Goal: Task Accomplishment & Management: Use online tool/utility

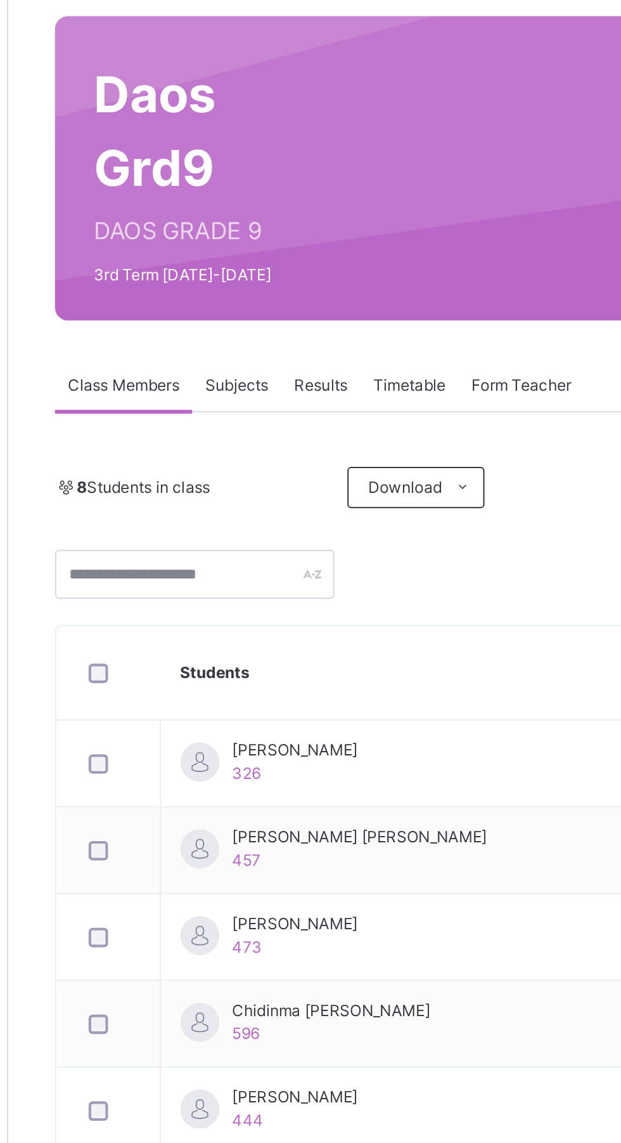
click at [302, 284] on span "Results" at bounding box center [305, 287] width 26 height 11
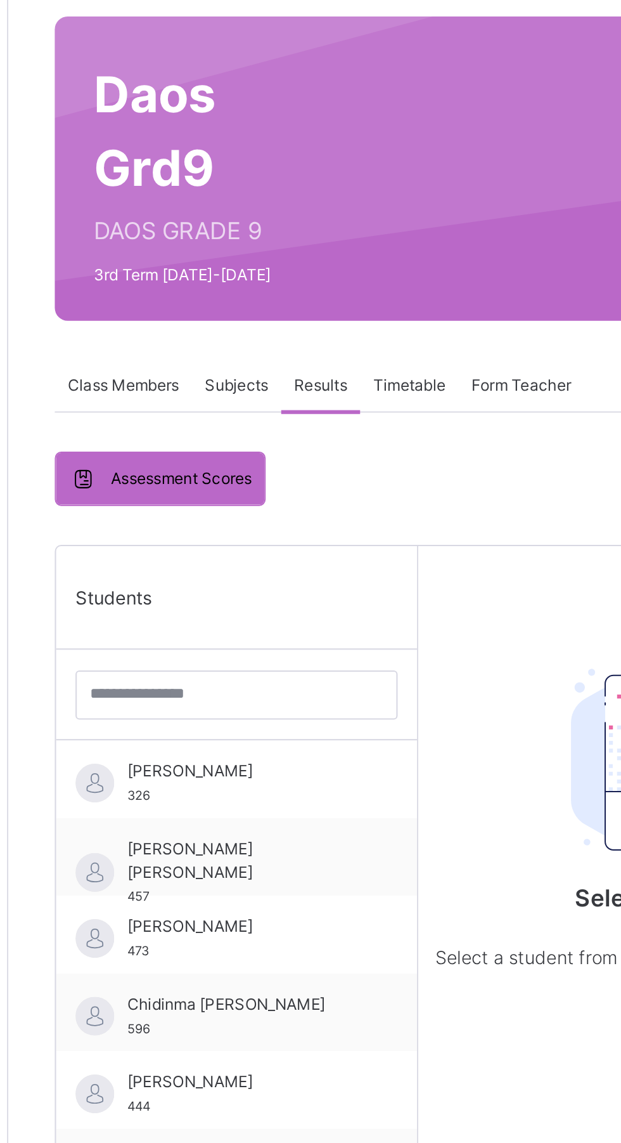
click at [253, 285] on span "Subjects" at bounding box center [264, 287] width 31 height 11
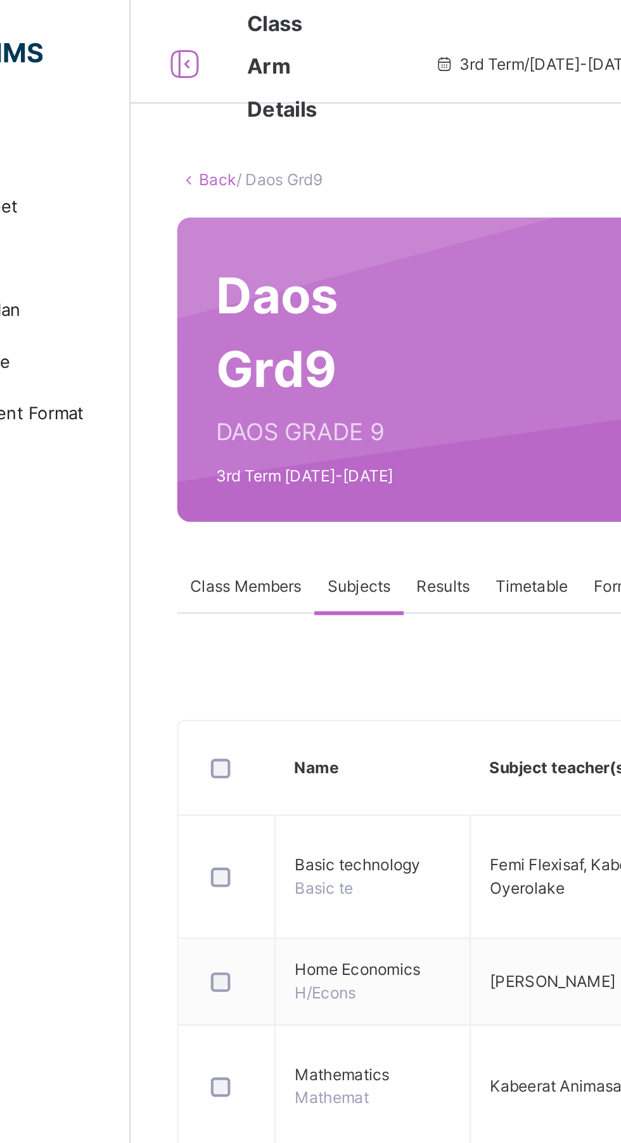
click at [200, 288] on span "Class Members" at bounding box center [208, 287] width 55 height 11
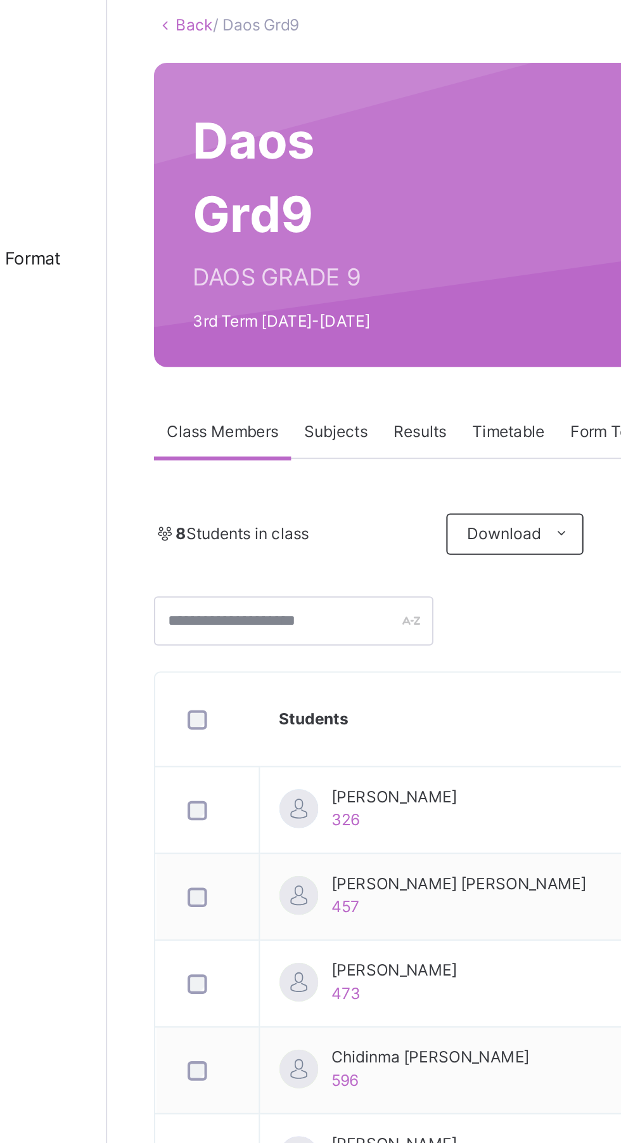
click at [277, 292] on span "Subjects" at bounding box center [264, 287] width 31 height 11
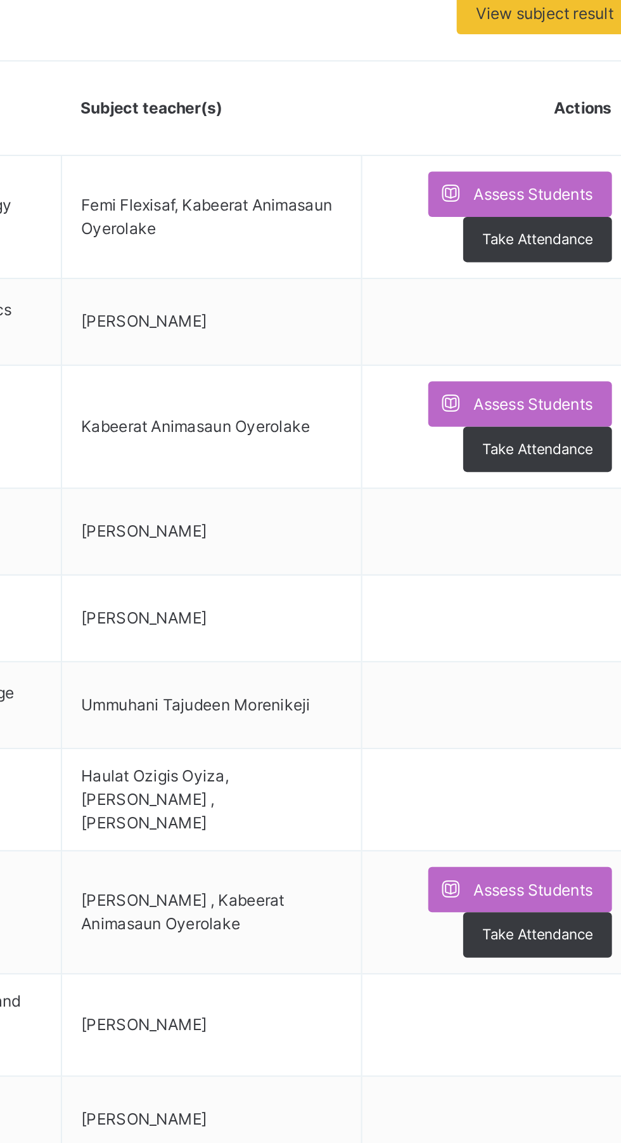
click at [526, 764] on div "Assess Students" at bounding box center [543, 759] width 90 height 22
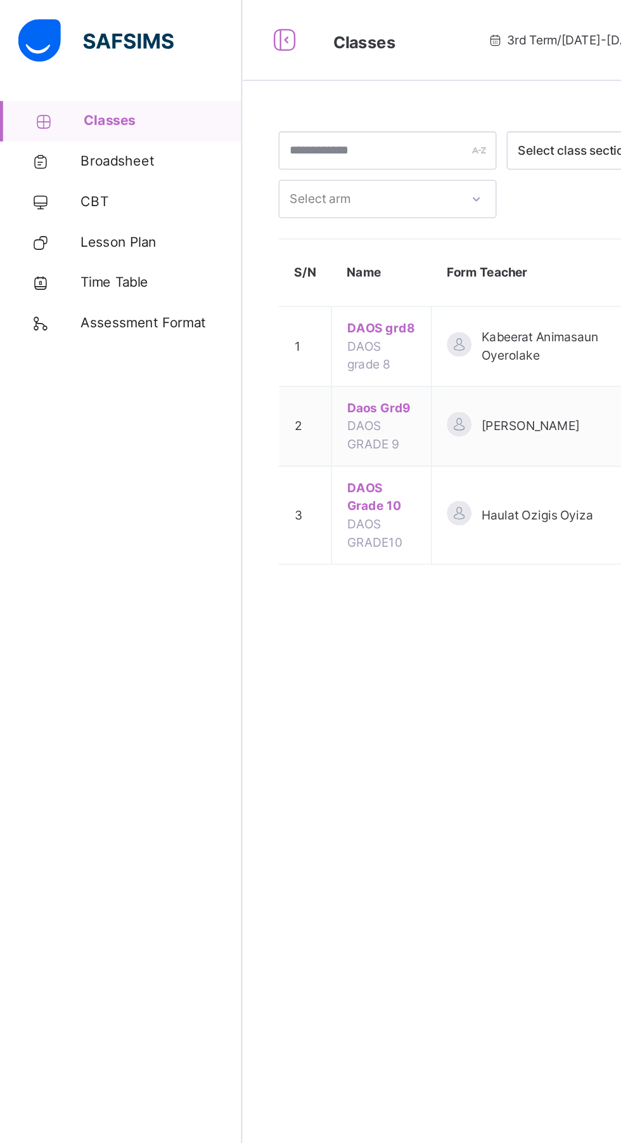
click at [238, 224] on td "DAOS grd8 DAOS grade 8" at bounding box center [240, 218] width 63 height 50
click at [240, 201] on span "DAOS grd8" at bounding box center [239, 205] width 43 height 11
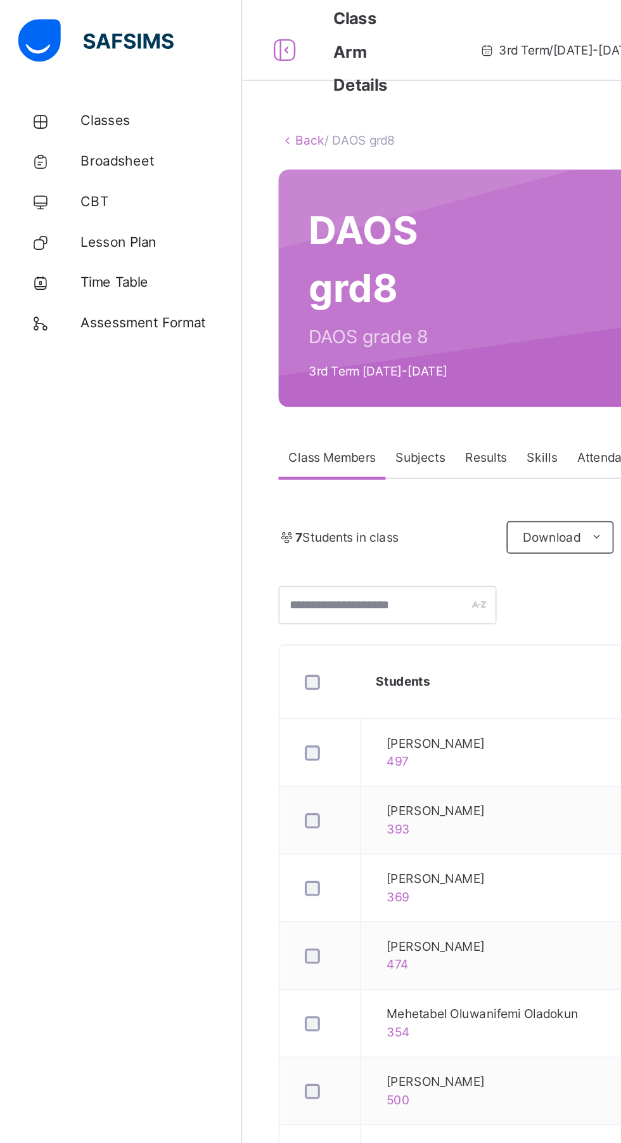
click at [304, 465] on span "[PERSON_NAME]" at bounding box center [274, 466] width 62 height 11
click at [297, 465] on span "[PERSON_NAME]" at bounding box center [274, 466] width 62 height 11
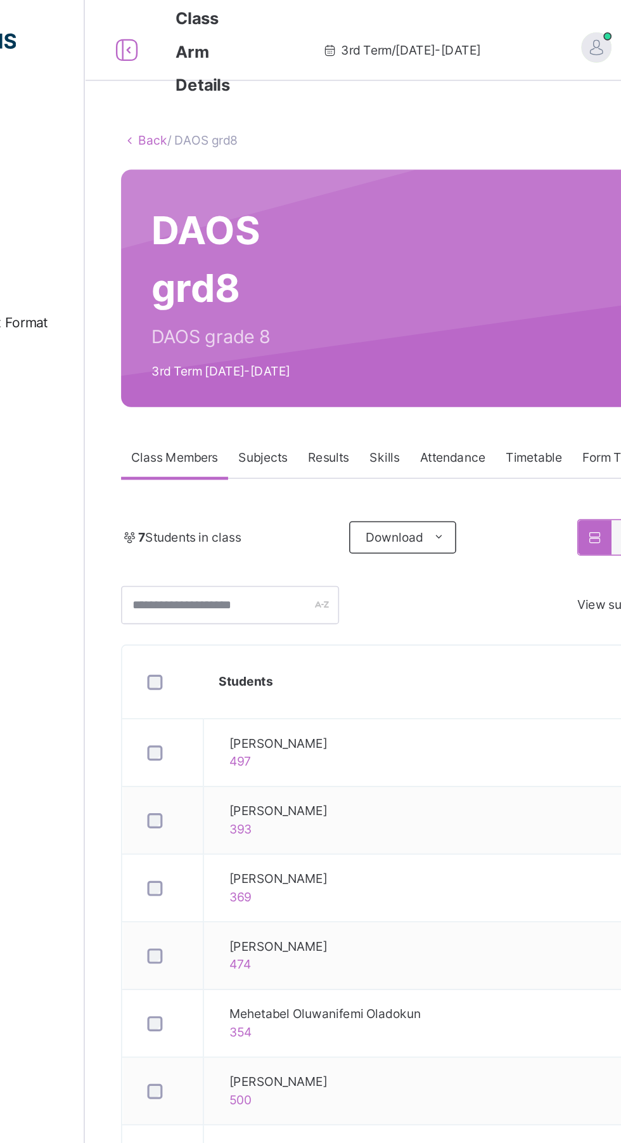
click at [304, 462] on span "[PERSON_NAME]" at bounding box center [274, 466] width 62 height 11
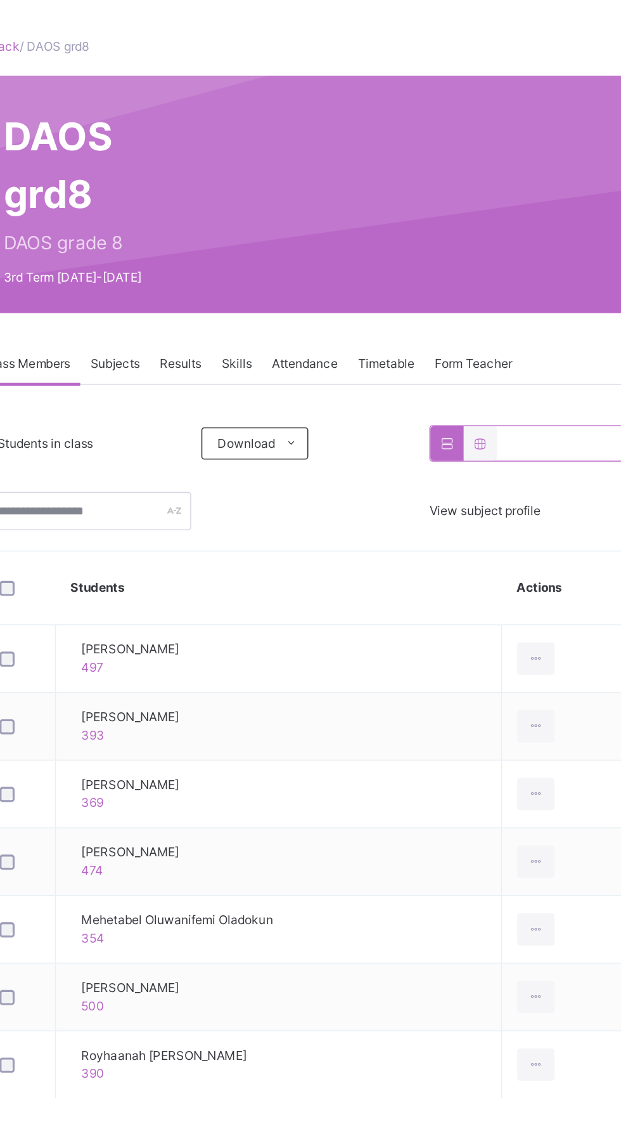
click at [304, 462] on span "[PERSON_NAME]" at bounding box center [274, 466] width 62 height 11
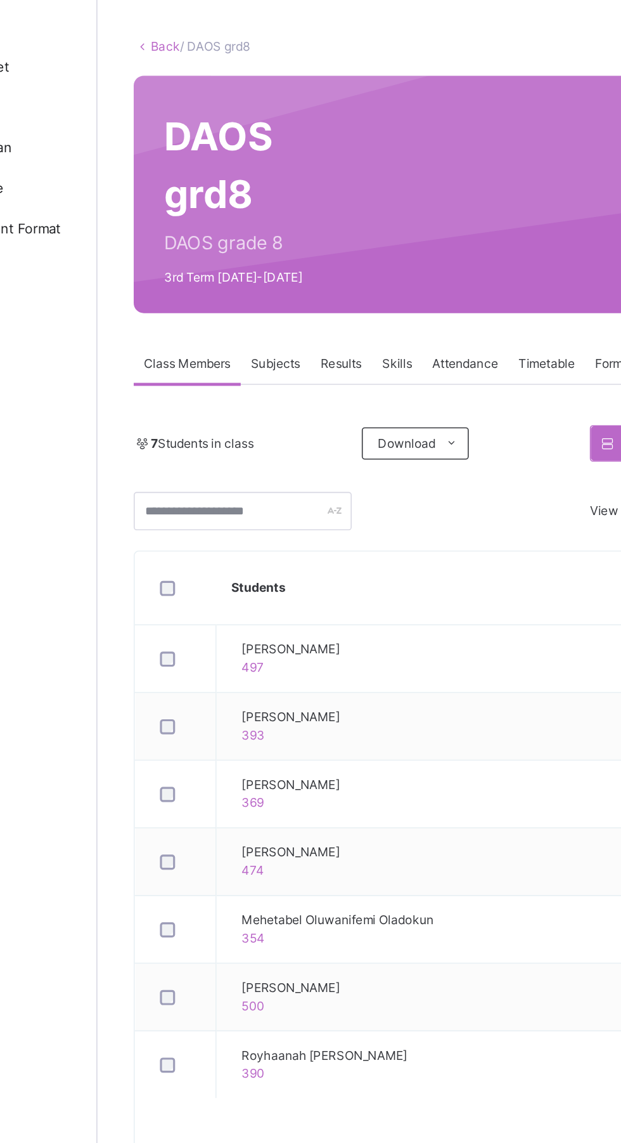
click at [271, 285] on span "Subjects" at bounding box center [264, 287] width 31 height 11
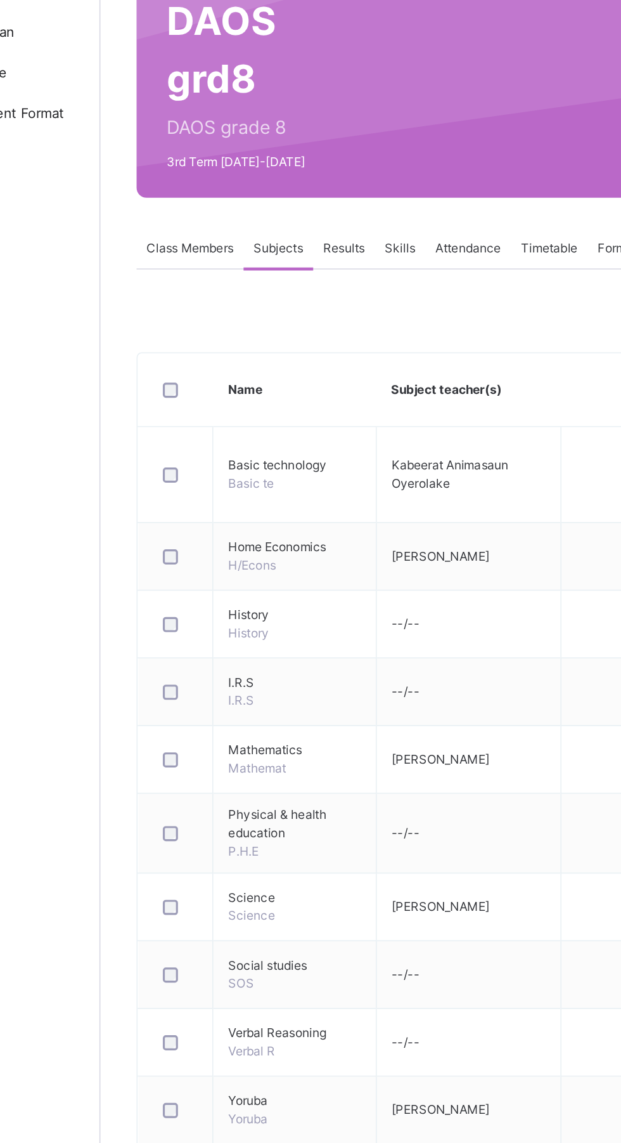
click at [304, 278] on div "Results" at bounding box center [305, 287] width 39 height 25
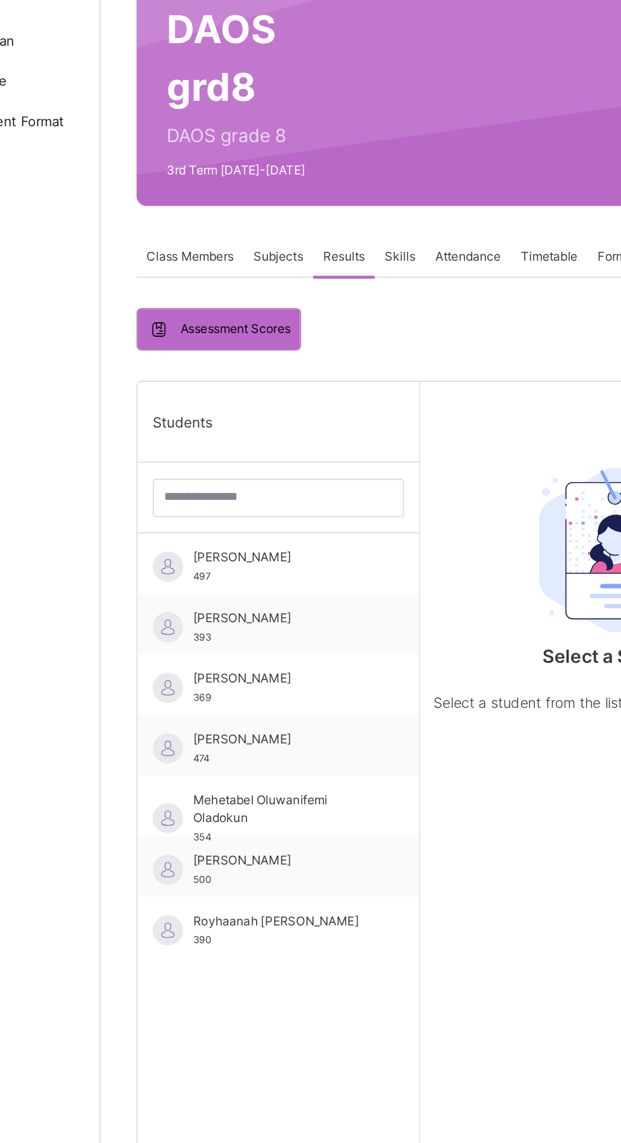
click at [273, 481] on span "[PERSON_NAME]" at bounding box center [267, 475] width 113 height 11
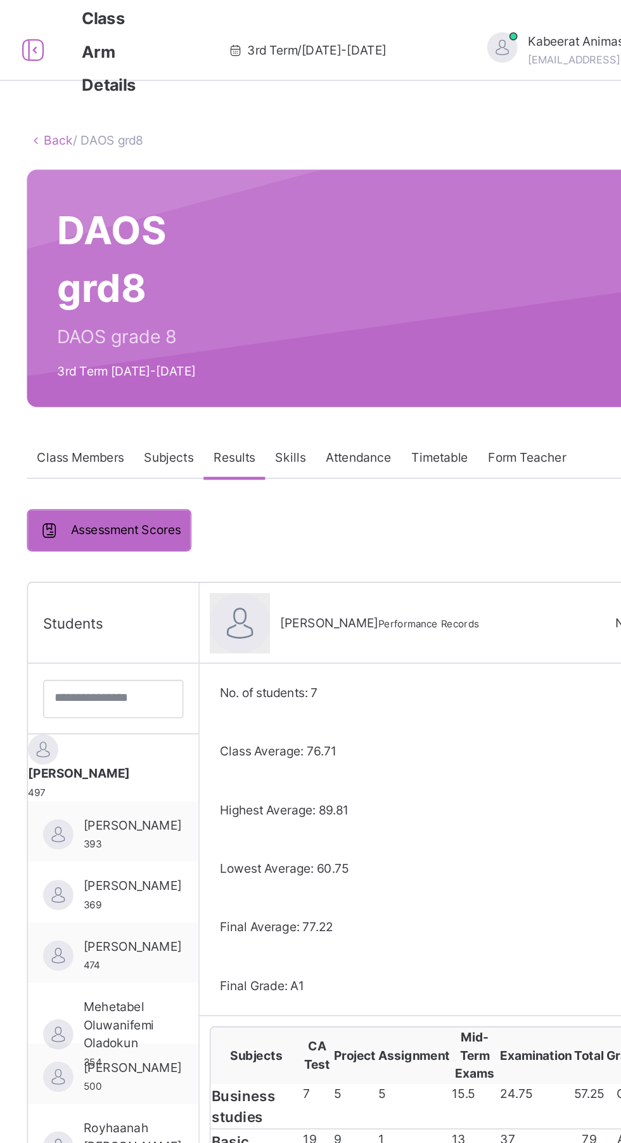
click at [269, 285] on span "Subjects" at bounding box center [264, 287] width 31 height 11
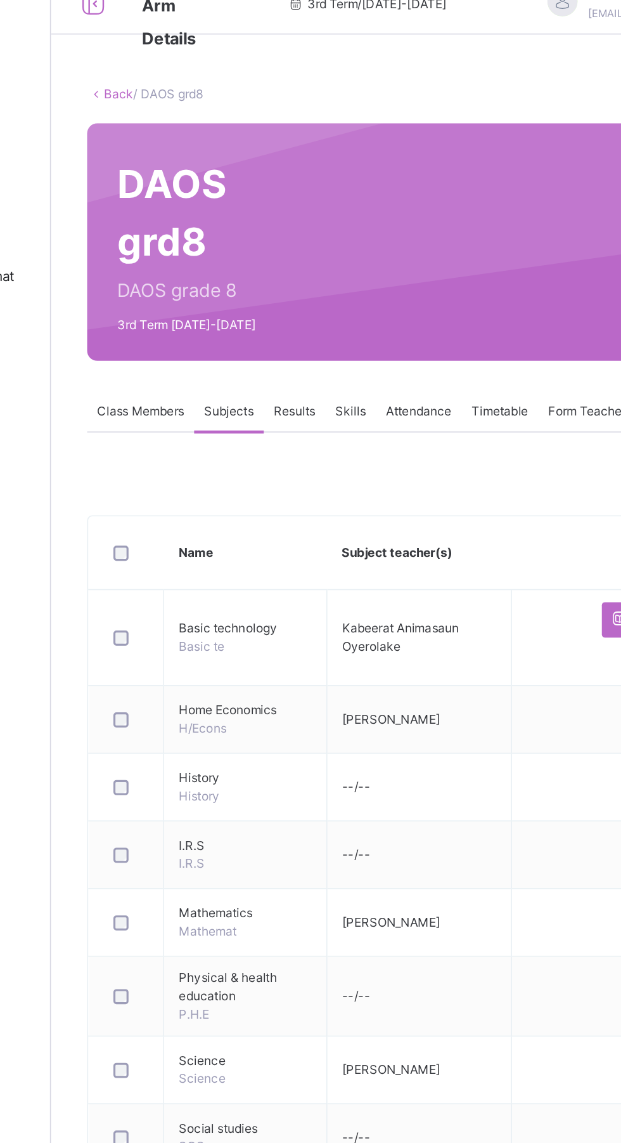
click at [228, 287] on span "Class Members" at bounding box center [208, 287] width 55 height 11
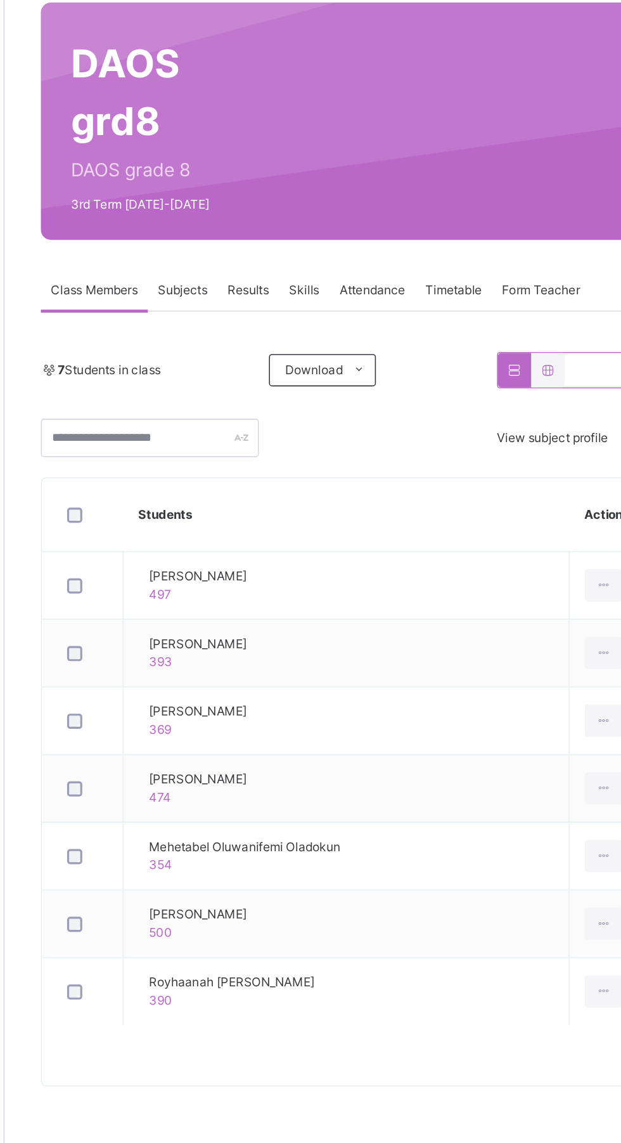
click at [266, 288] on span "Subjects" at bounding box center [264, 287] width 31 height 11
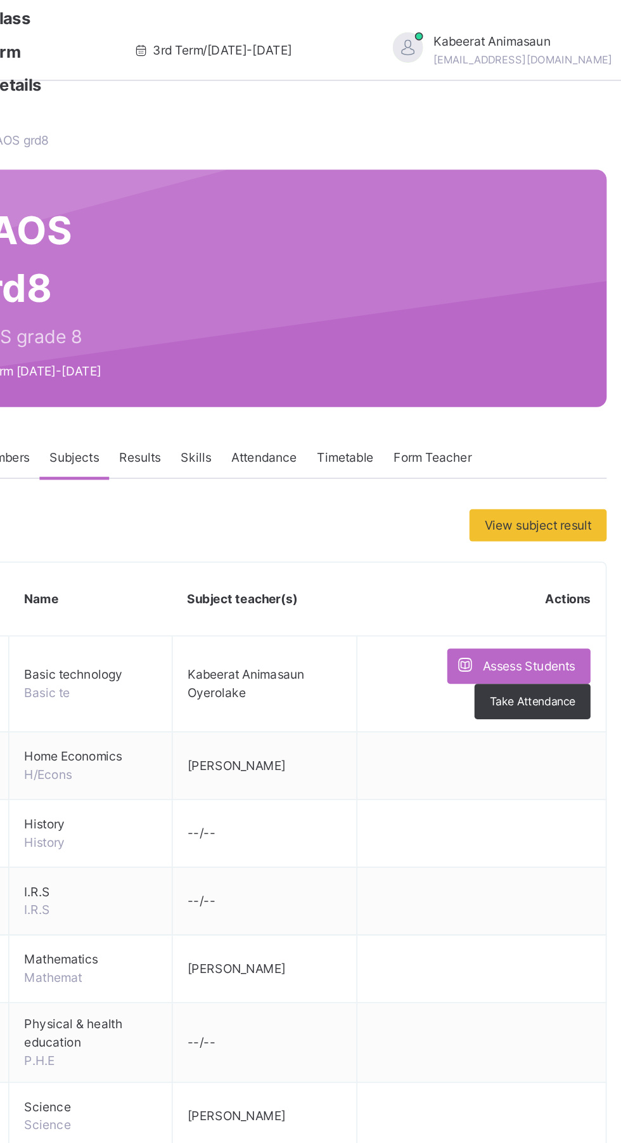
click at [553, 320] on div "View subject result" at bounding box center [555, 330] width 86 height 20
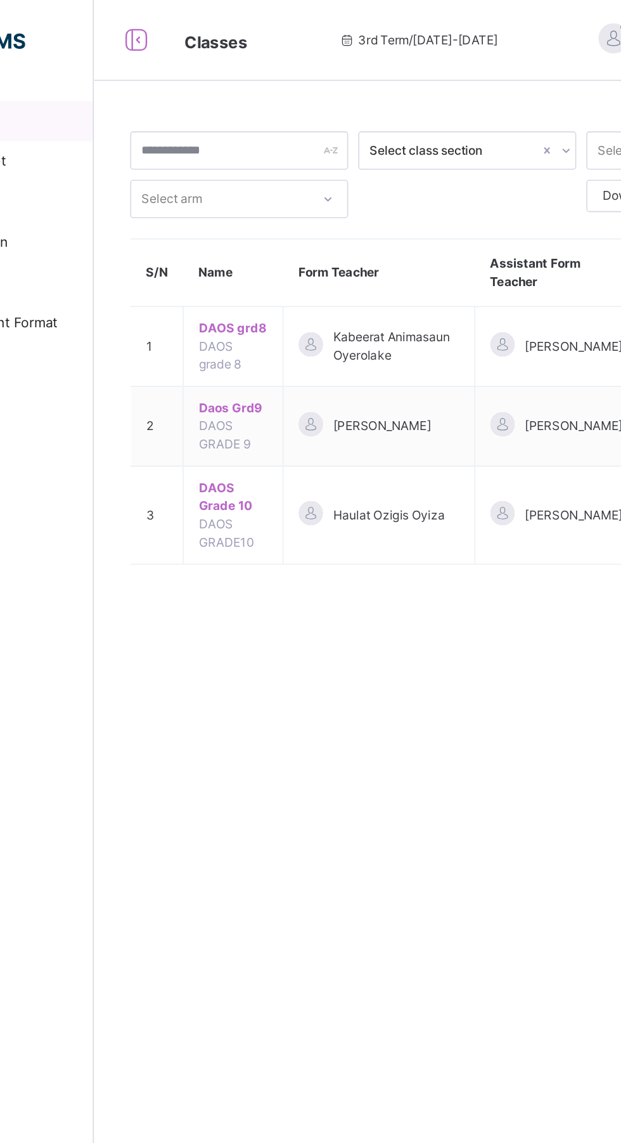
click at [235, 205] on span "DAOS grd8" at bounding box center [239, 205] width 43 height 11
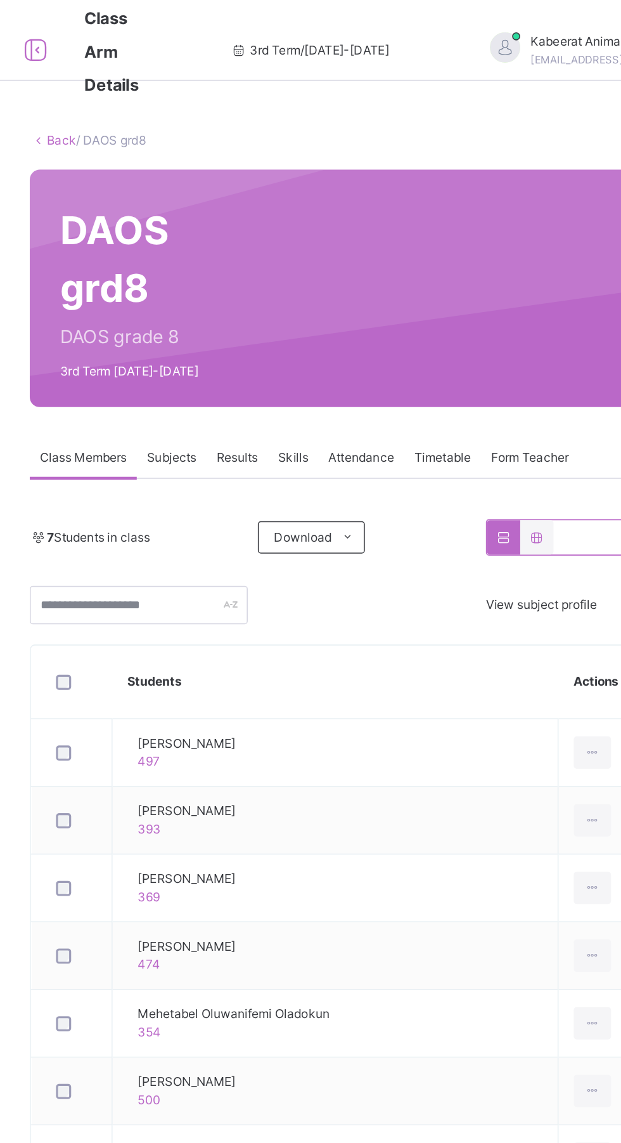
click at [488, 287] on span "Form Teacher" at bounding box center [489, 287] width 49 height 11
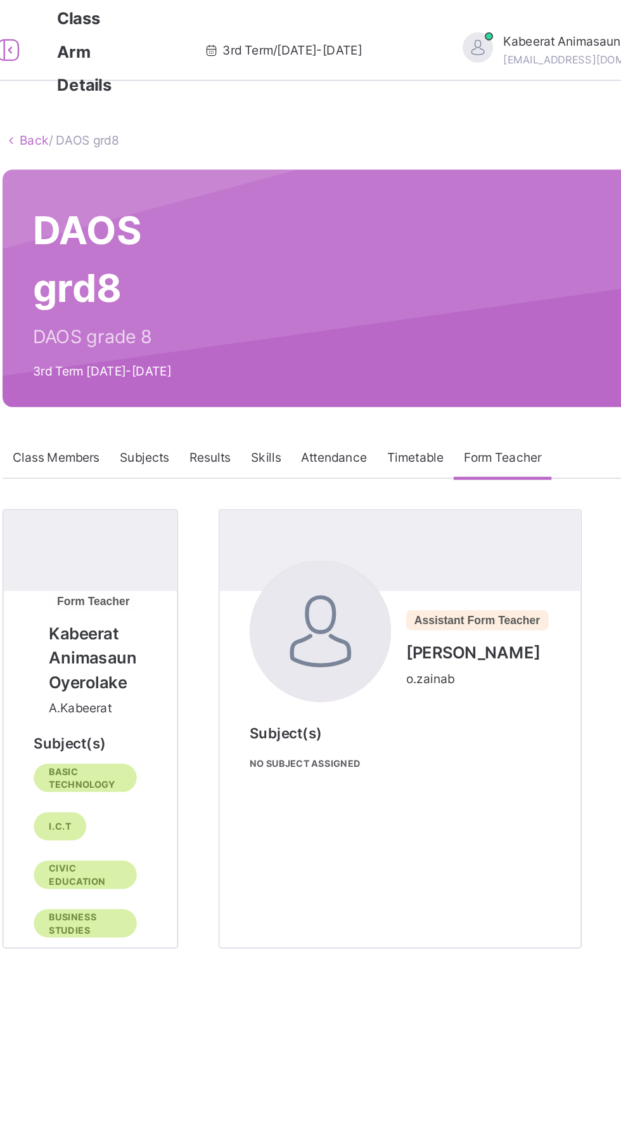
click at [438, 289] on span "Timetable" at bounding box center [435, 287] width 36 height 11
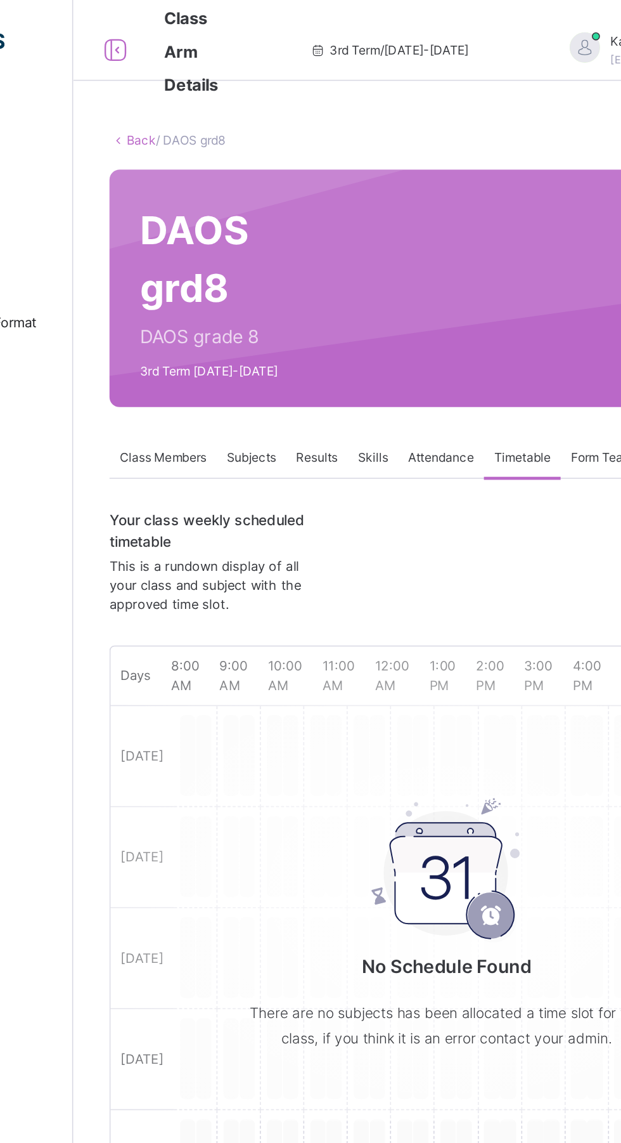
click at [376, 297] on div "Attendance" at bounding box center [383, 287] width 54 height 25
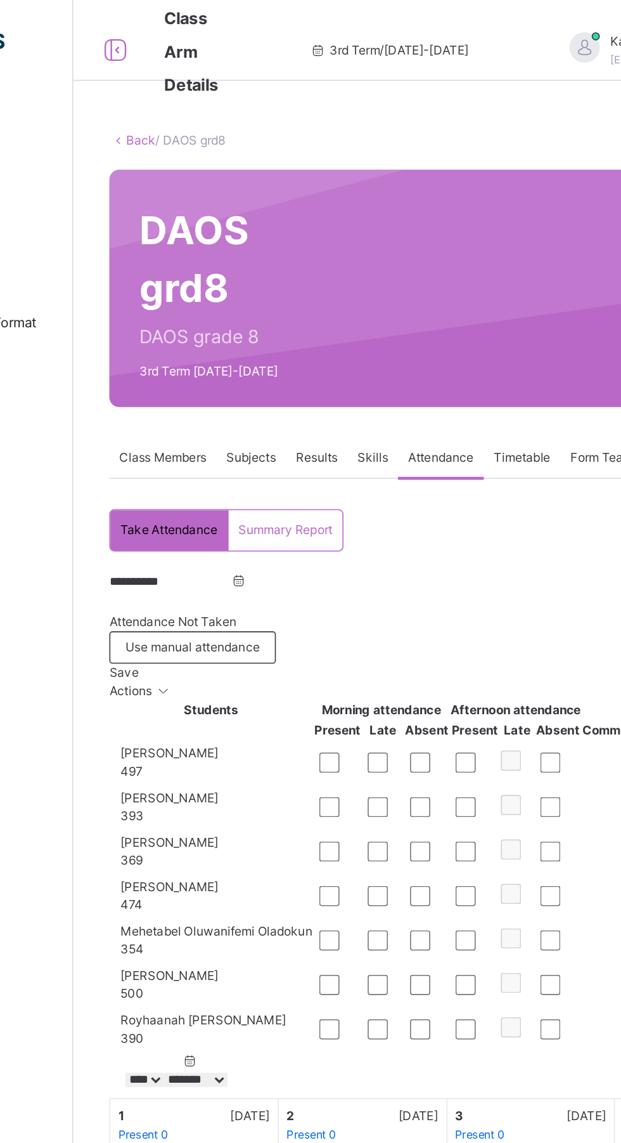
click at [334, 292] on span "Skills" at bounding box center [340, 287] width 19 height 11
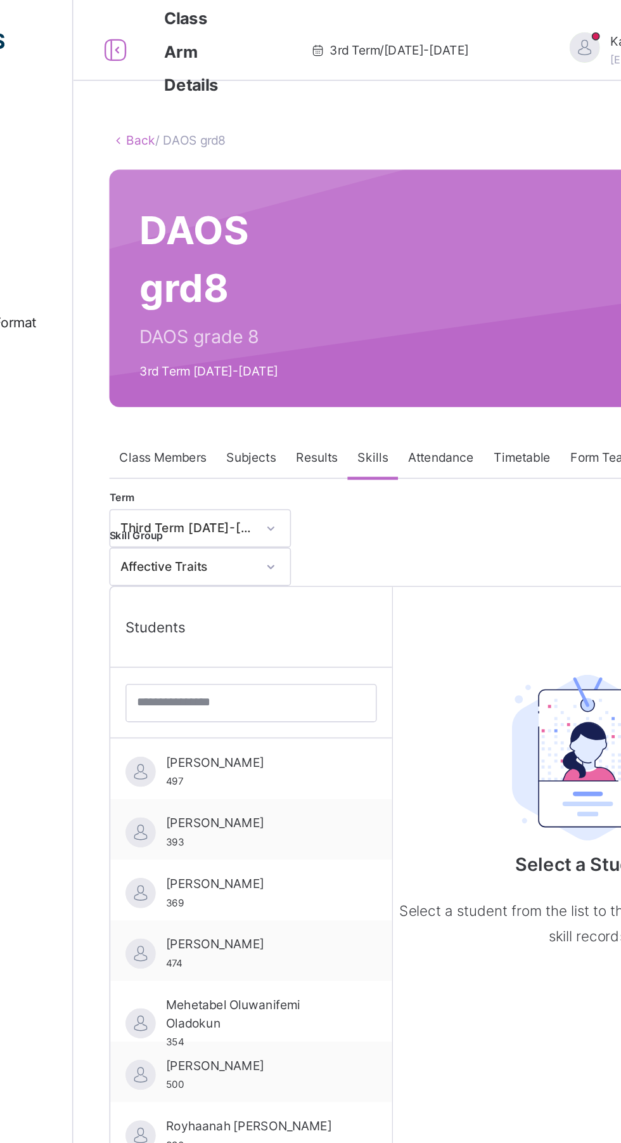
click at [333, 288] on span "Skills" at bounding box center [340, 287] width 19 height 11
click at [384, 292] on span "Attendance" at bounding box center [383, 287] width 41 height 11
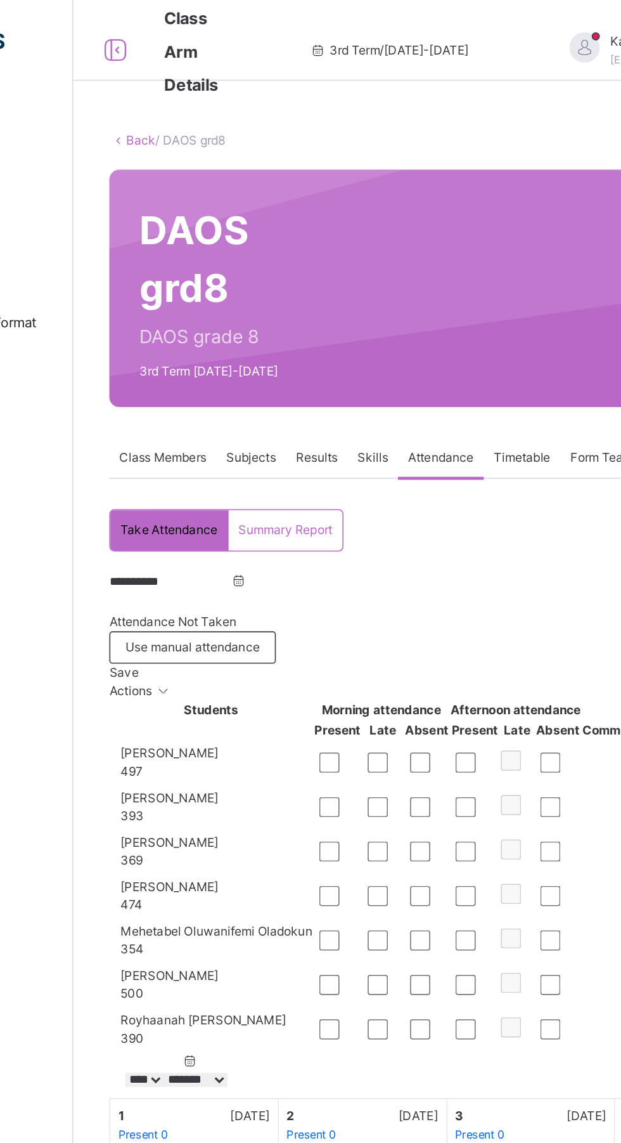
click at [333, 295] on div "Skills" at bounding box center [341, 287] width 32 height 25
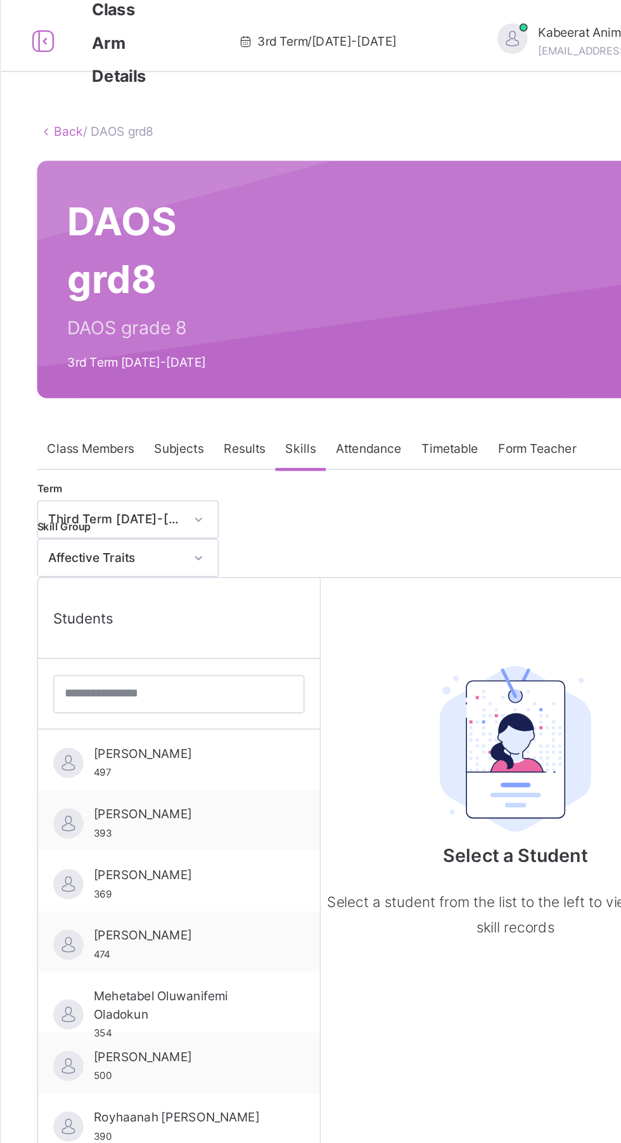
click at [301, 473] on span "[PERSON_NAME]" at bounding box center [267, 478] width 113 height 11
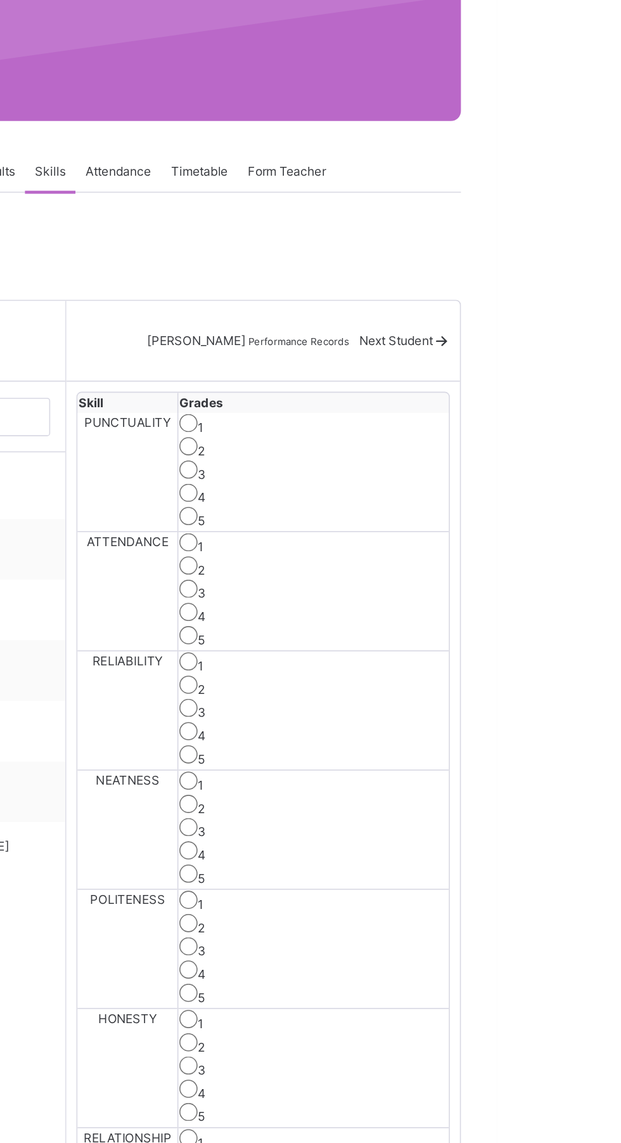
click at [438, 576] on label "5" at bounding box center [435, 581] width 4 height 10
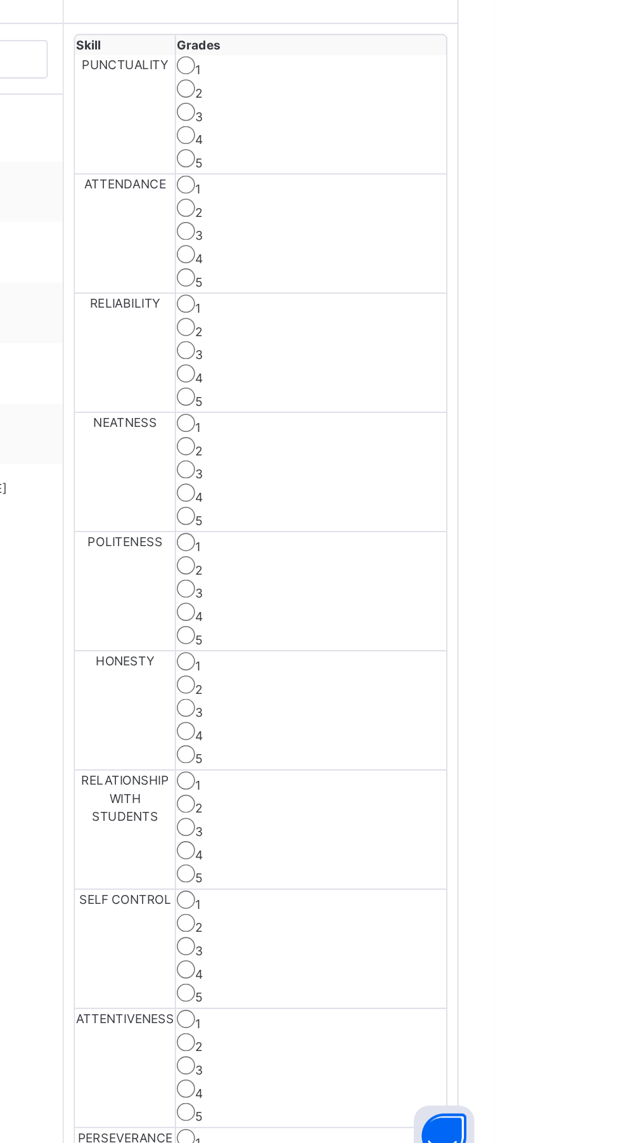
click at [438, 861] on label "4" at bounding box center [435, 866] width 5 height 10
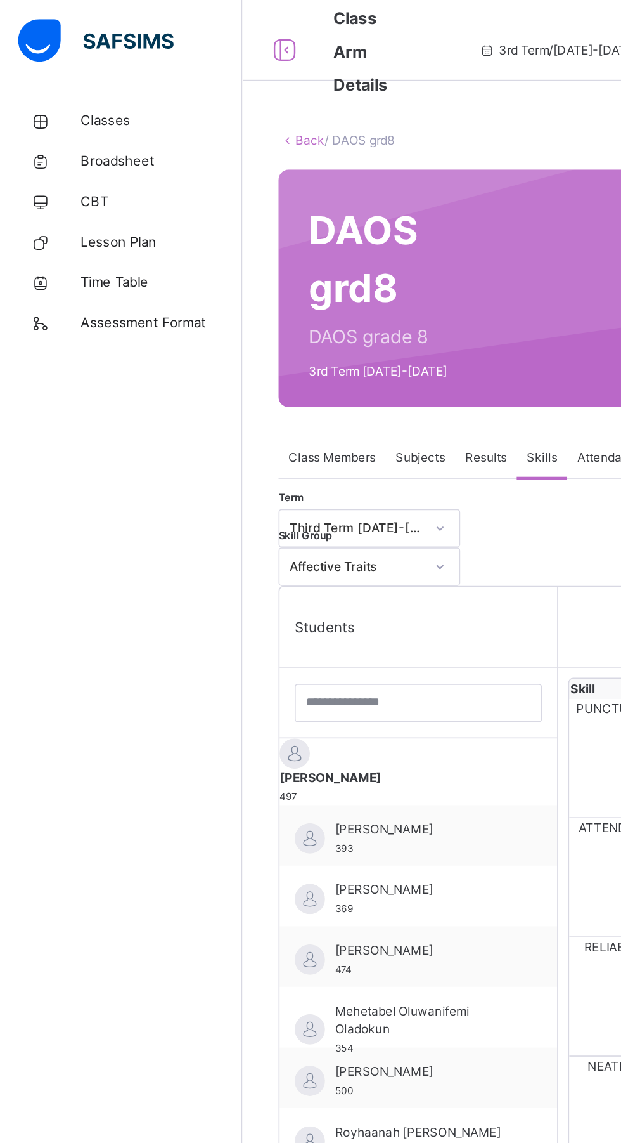
click at [230, 519] on span "[PERSON_NAME]" at bounding box center [266, 520] width 111 height 11
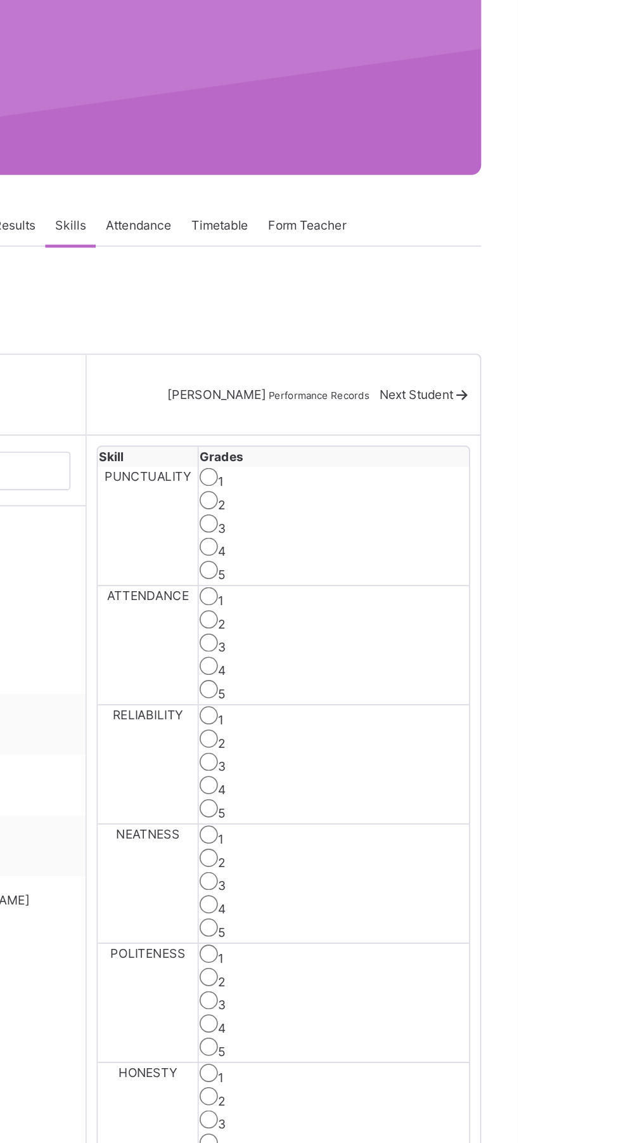
click at [590, 947] on div "5" at bounding box center [506, 954] width 169 height 15
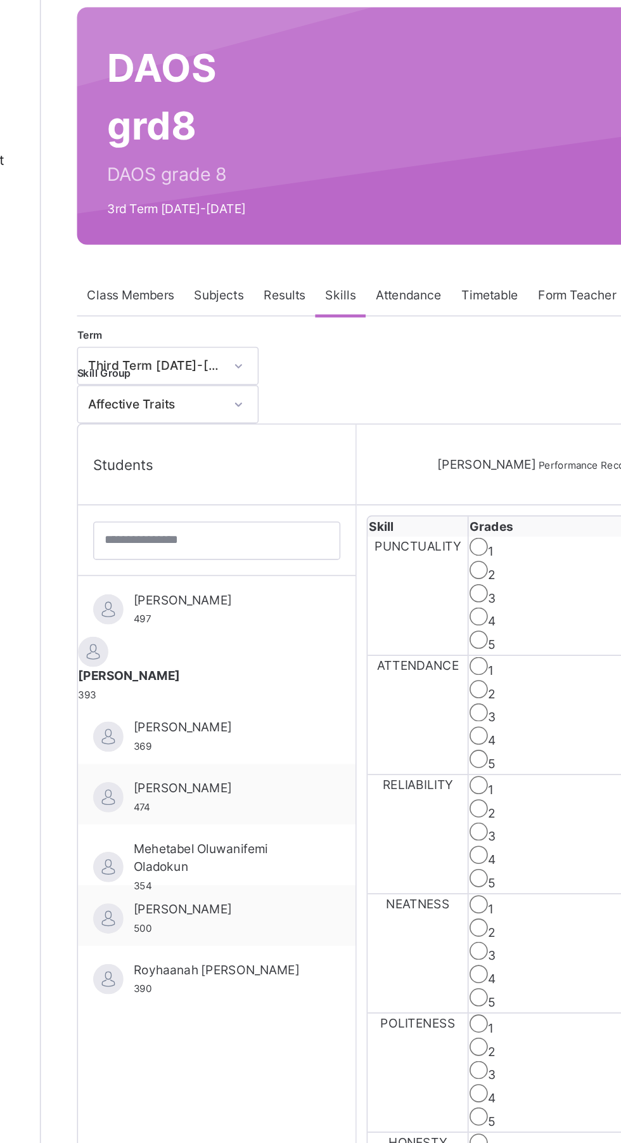
click at [245, 543] on div "[PERSON_NAME] 369" at bounding box center [263, 562] width 174 height 38
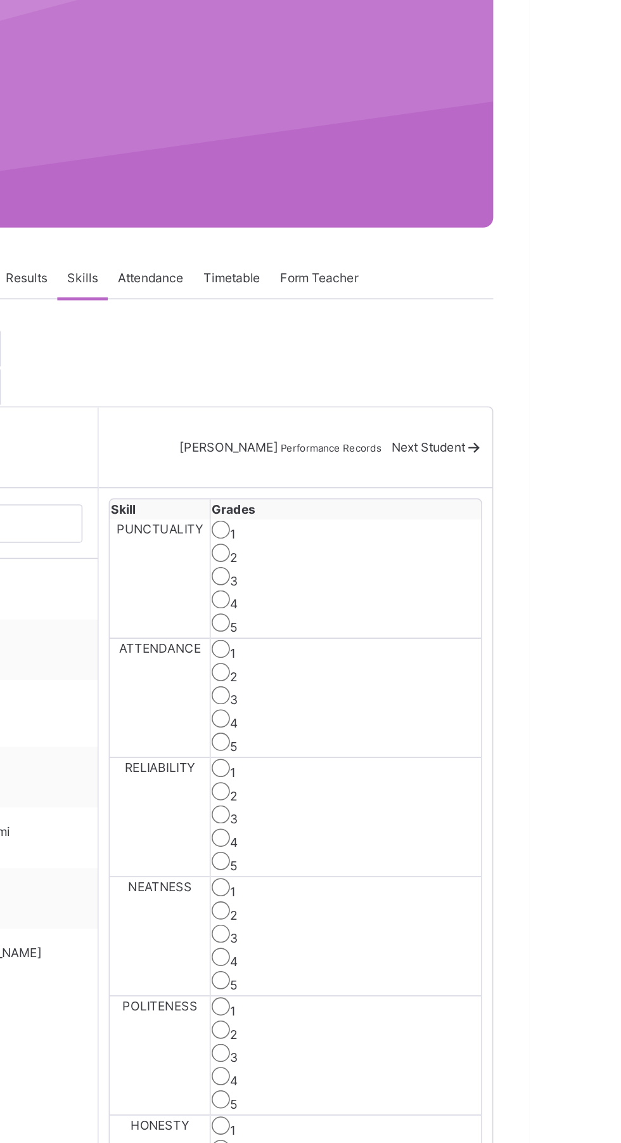
click at [438, 554] on label "3" at bounding box center [435, 552] width 5 height 10
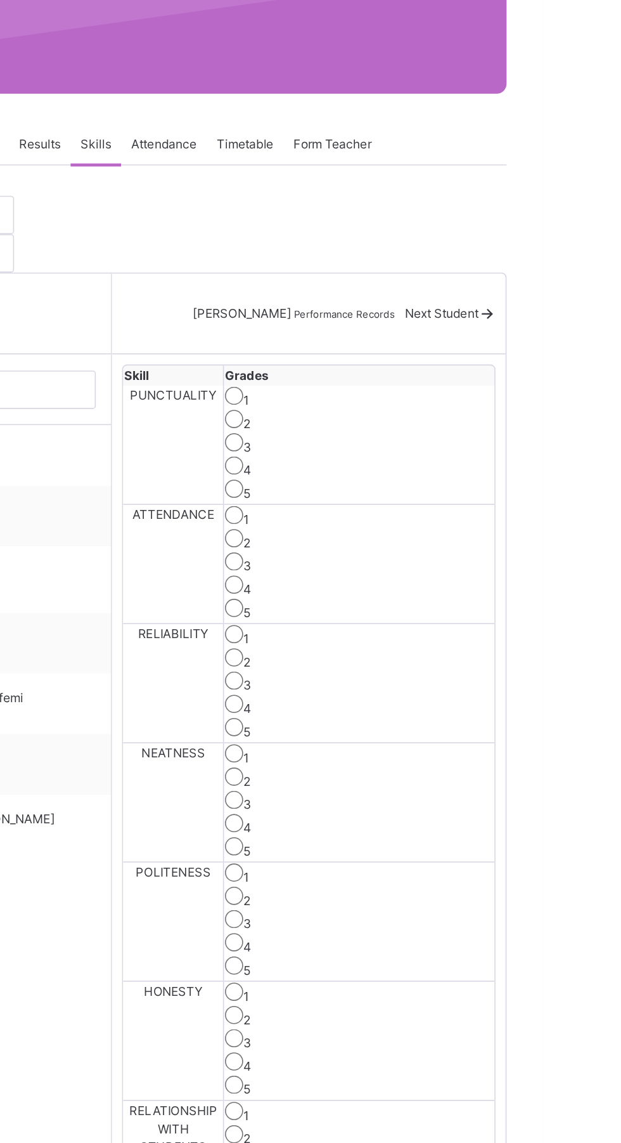
click at [582, 857] on div "4" at bounding box center [506, 864] width 169 height 15
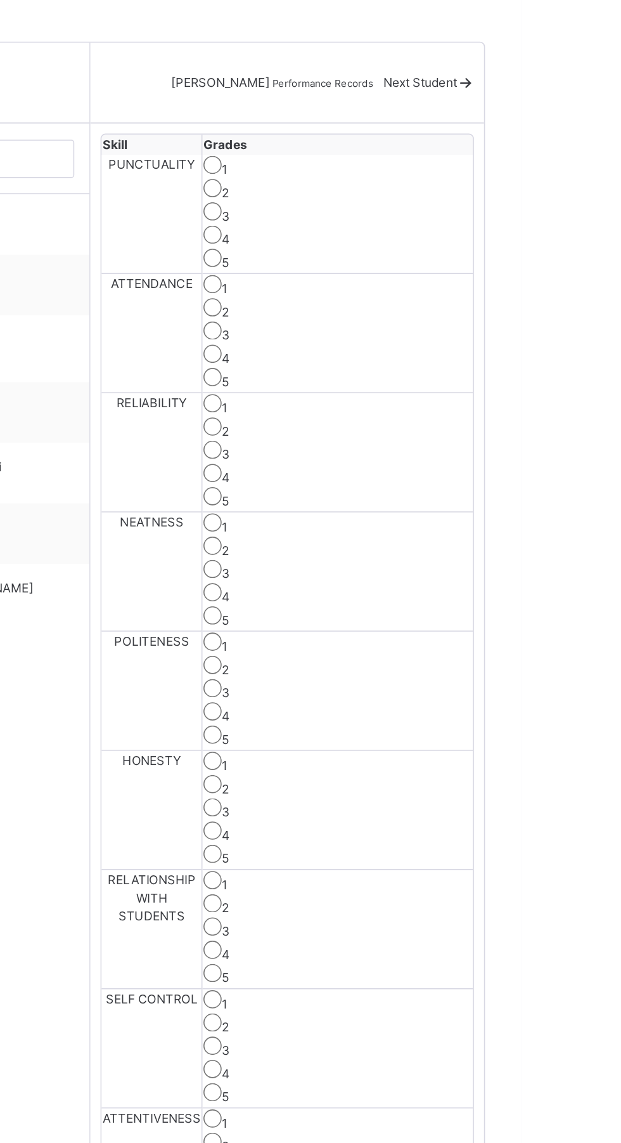
click at [562, 888] on td "1 2 3 4 5" at bounding box center [506, 925] width 170 height 75
click at [438, 996] on label "3" at bounding box center [435, 1001] width 5 height 10
click at [543, 1067] on div "3" at bounding box center [506, 1074] width 169 height 15
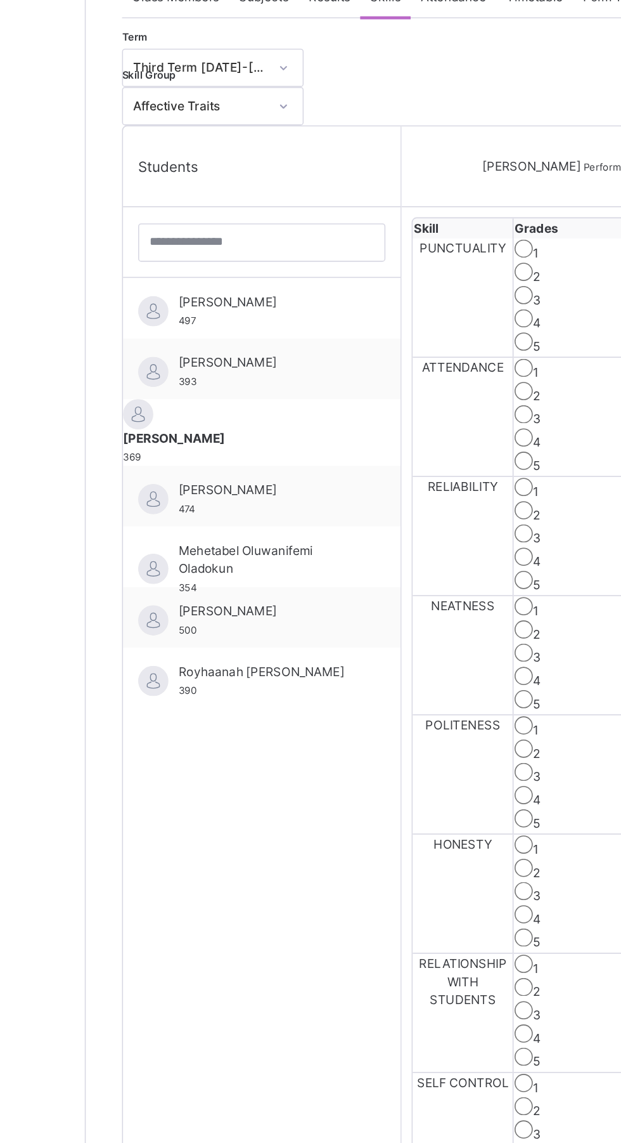
click at [244, 599] on span "[PERSON_NAME]" at bounding box center [266, 596] width 111 height 11
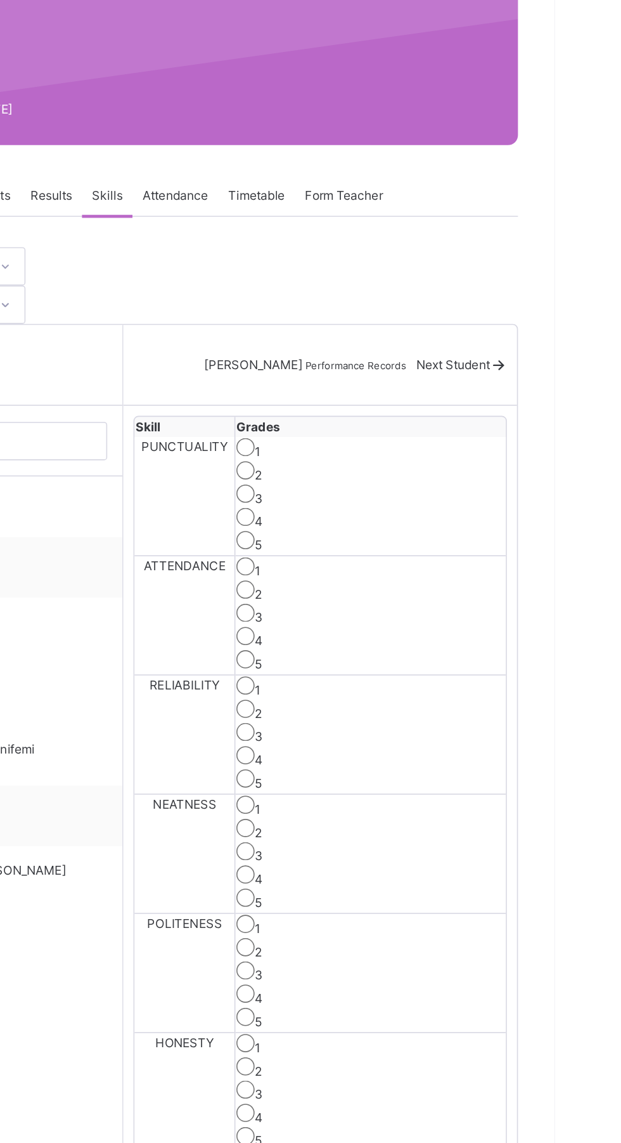
click at [438, 622] on label "3" at bounding box center [435, 627] width 5 height 10
click at [590, 708] on div "4" at bounding box center [506, 715] width 169 height 15
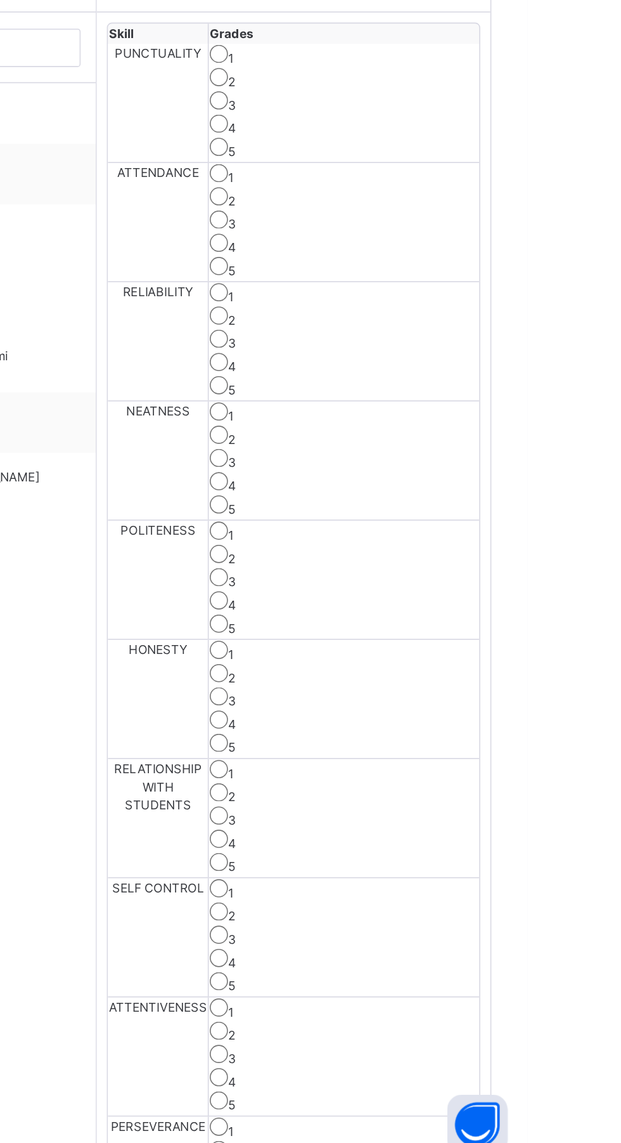
click at [519, 978] on div "2" at bounding box center [506, 985] width 169 height 15
